Goal: Navigation & Orientation: Understand site structure

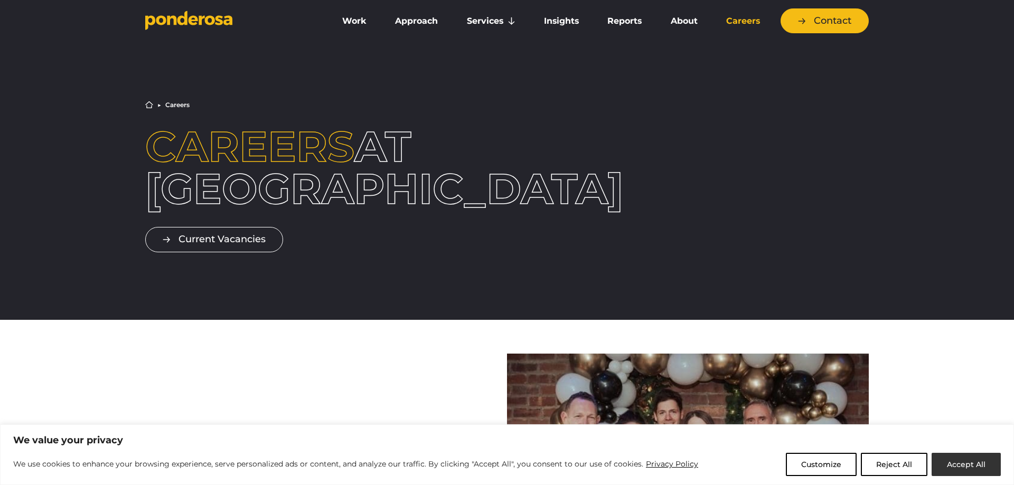
click at [945, 461] on button "Accept All" at bounding box center [965, 464] width 69 height 23
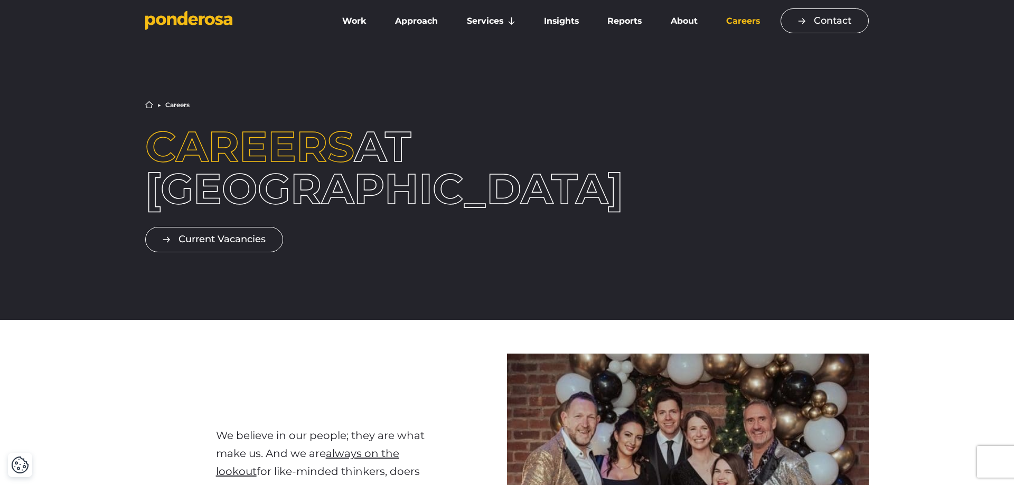
click at [832, 26] on link "Contact" at bounding box center [824, 20] width 88 height 25
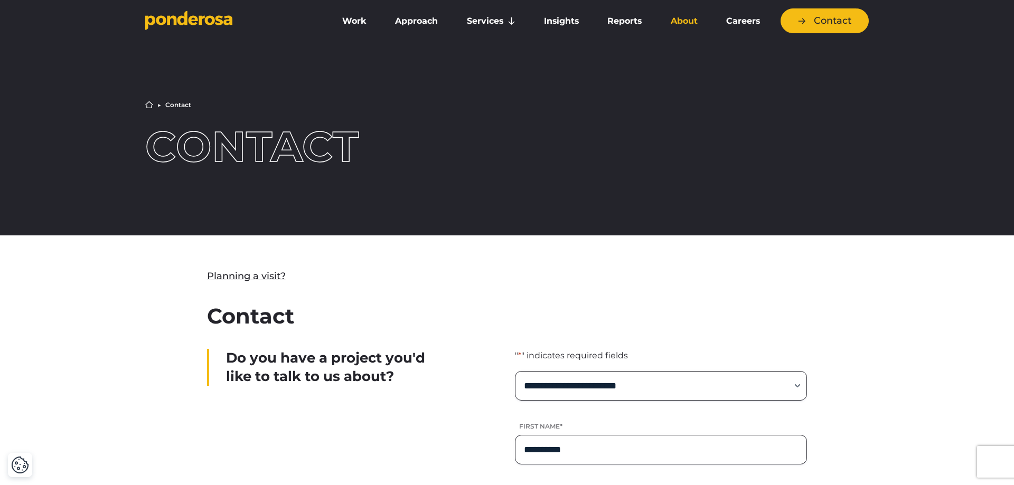
click at [685, 18] on link "About" at bounding box center [683, 21] width 51 height 22
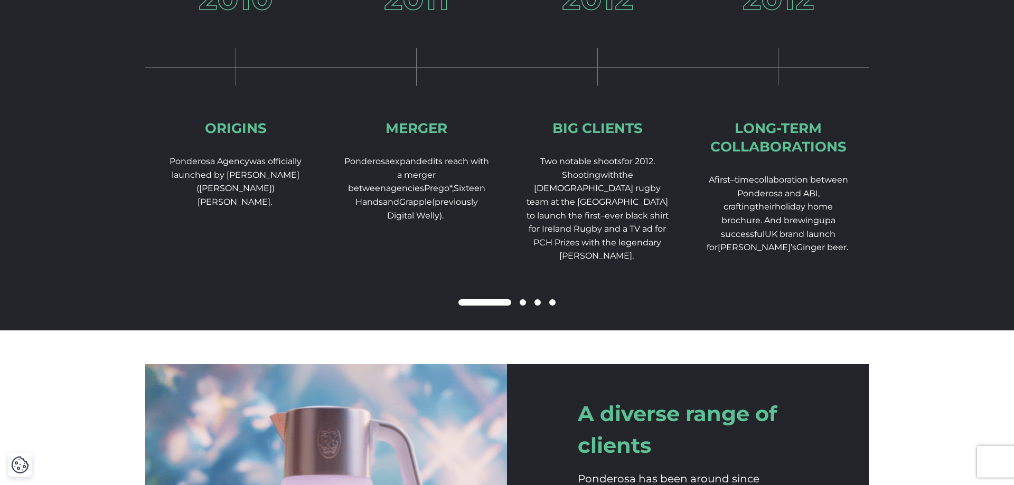
scroll to position [1561, 0]
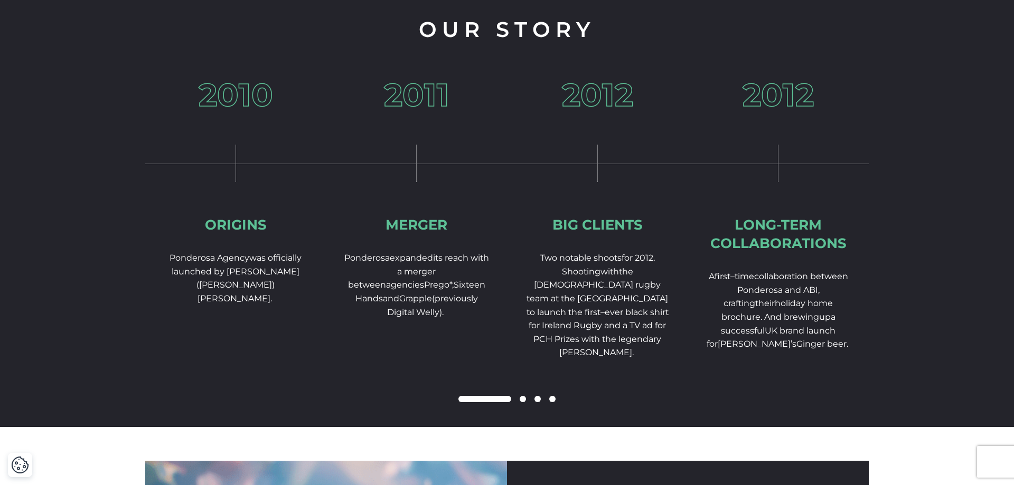
click at [524, 402] on span at bounding box center [522, 399] width 6 height 6
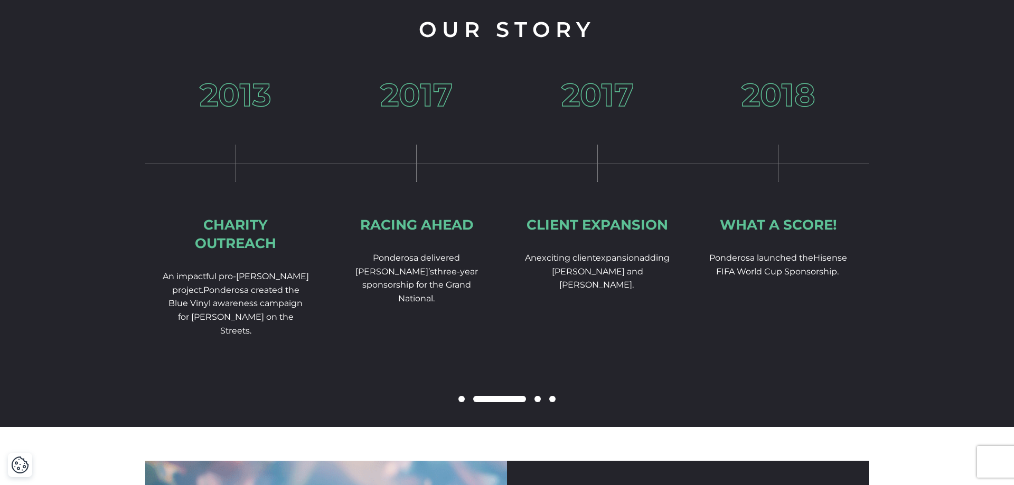
click at [534, 406] on div at bounding box center [506, 399] width 723 height 13
click at [538, 402] on span at bounding box center [537, 399] width 6 height 6
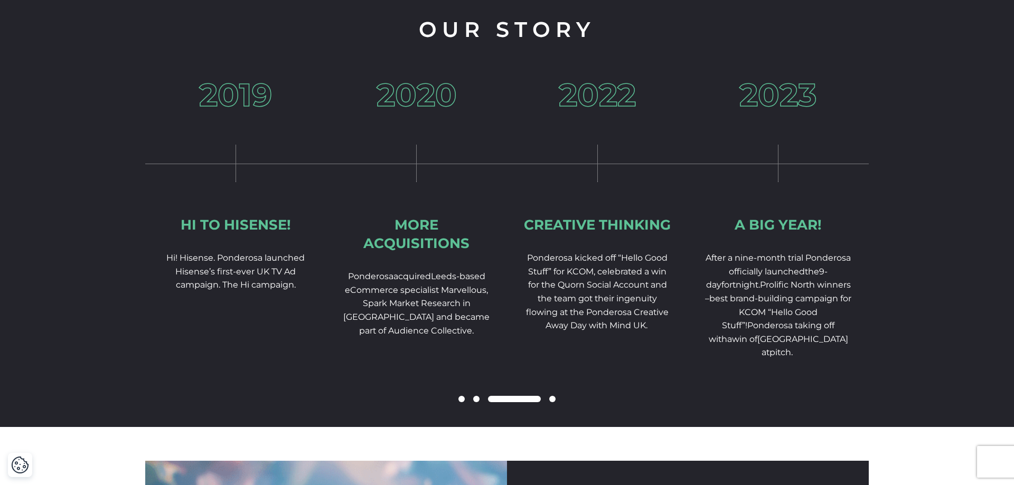
click at [552, 402] on span at bounding box center [552, 399] width 6 height 6
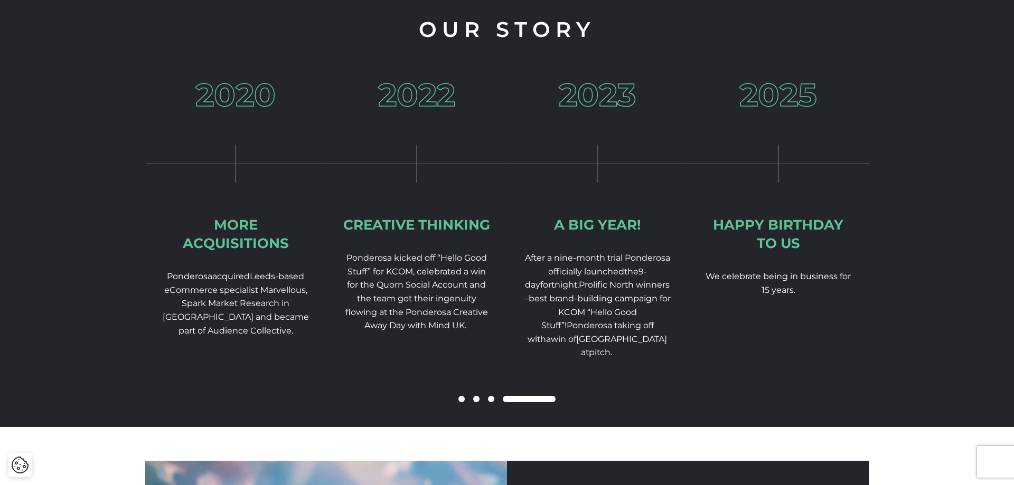
click at [459, 402] on span at bounding box center [461, 399] width 6 height 6
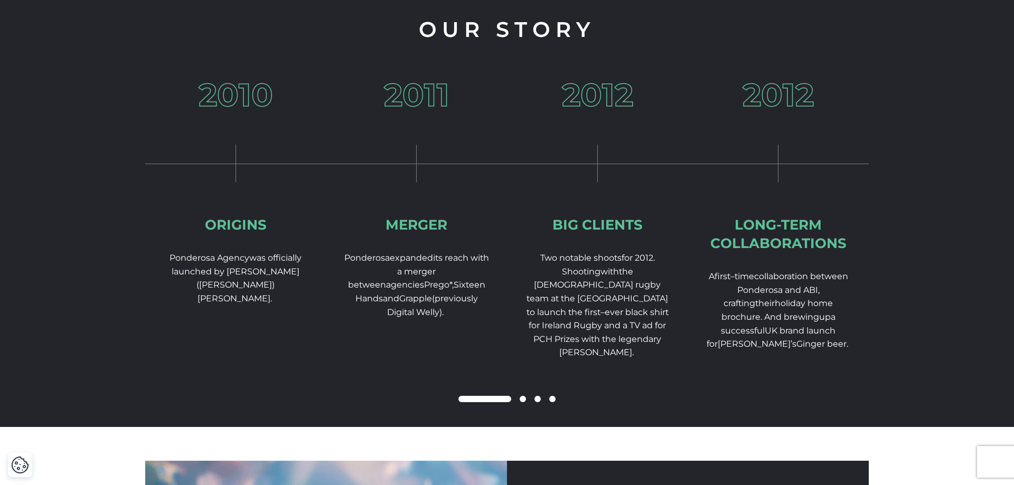
click at [459, 402] on span at bounding box center [484, 399] width 53 height 6
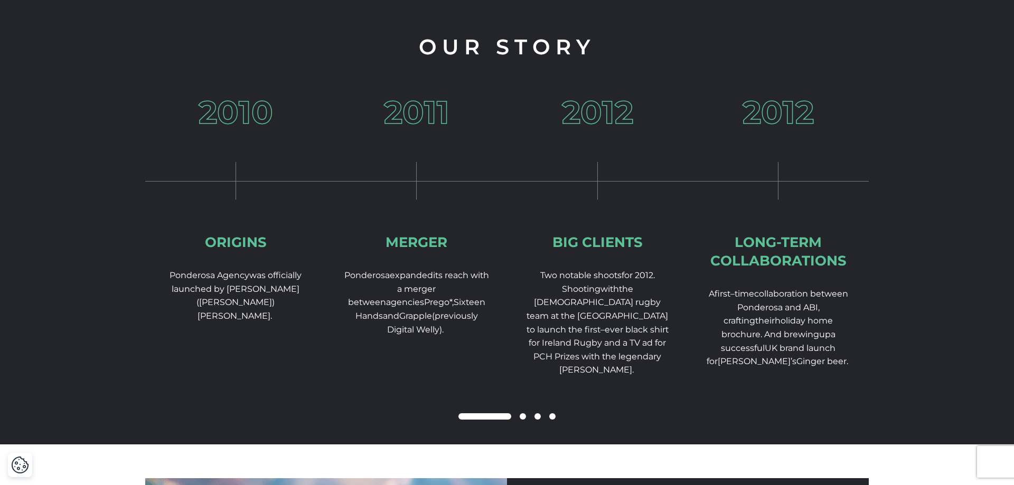
scroll to position [1275, 0]
